Goal: Download file/media

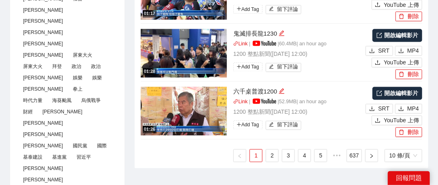
scroll to position [566, 0]
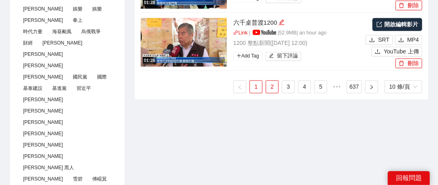
click at [272, 87] on link "2" at bounding box center [272, 86] width 12 height 12
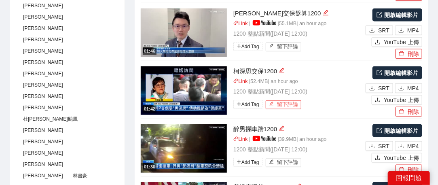
scroll to position [283, 0]
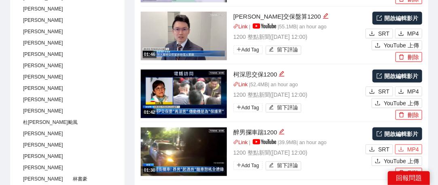
click at [415, 147] on span "MP4" at bounding box center [413, 149] width 12 height 9
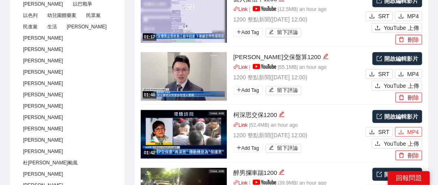
click at [407, 129] on button "MP4" at bounding box center [408, 132] width 27 height 10
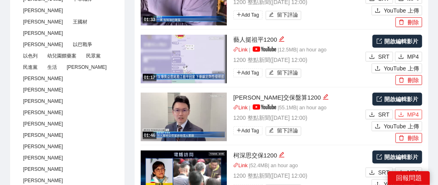
click at [413, 110] on span "MP4" at bounding box center [413, 114] width 12 height 9
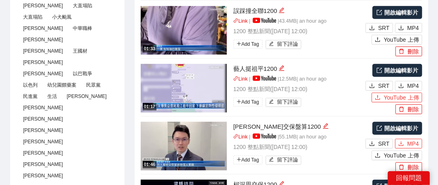
scroll to position [162, 0]
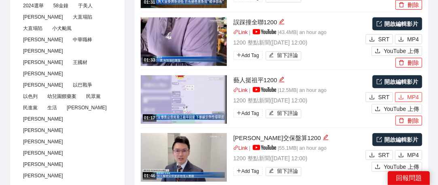
click at [402, 95] on icon "download" at bounding box center [401, 97] width 5 height 4
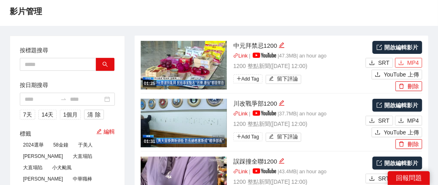
scroll to position [0, 0]
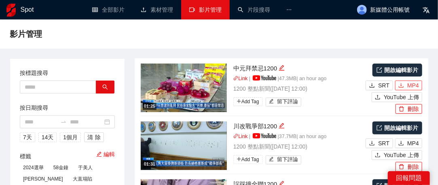
click at [411, 88] on span "MP4" at bounding box center [413, 85] width 12 height 9
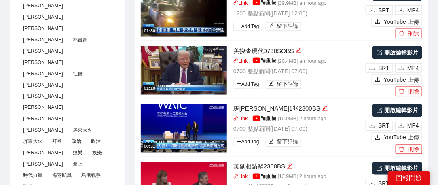
scroll to position [526, 0]
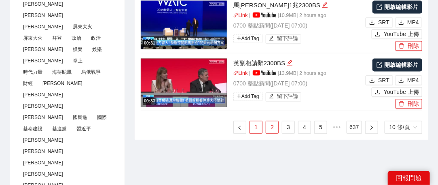
click at [259, 124] on link "1" at bounding box center [256, 127] width 12 height 12
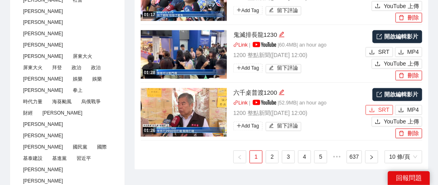
scroll to position [485, 0]
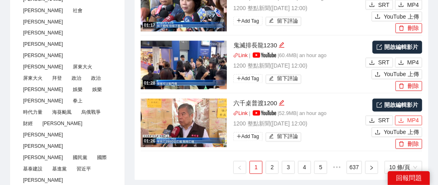
click at [407, 119] on span "MP4" at bounding box center [413, 120] width 12 height 9
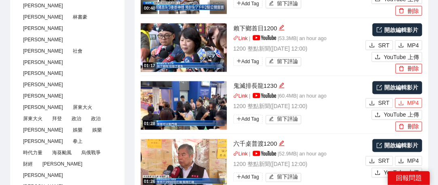
click at [407, 101] on button "MP4" at bounding box center [408, 103] width 27 height 10
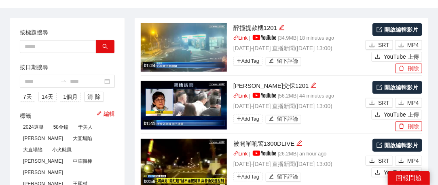
scroll to position [0, 0]
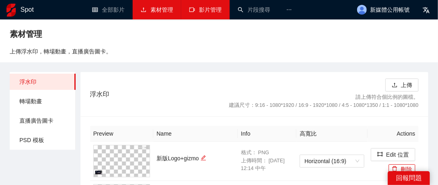
click at [204, 13] on link "影片管理" at bounding box center [205, 9] width 32 height 6
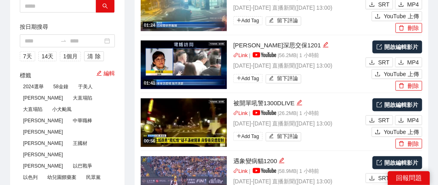
scroll to position [40, 0]
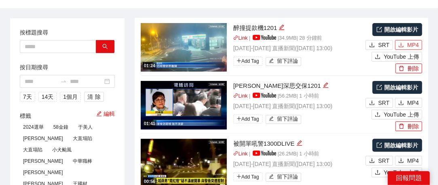
click at [411, 43] on span "MP4" at bounding box center [413, 44] width 12 height 9
click at [416, 101] on span "MP4" at bounding box center [413, 102] width 12 height 9
